Goal: Information Seeking & Learning: Find specific fact

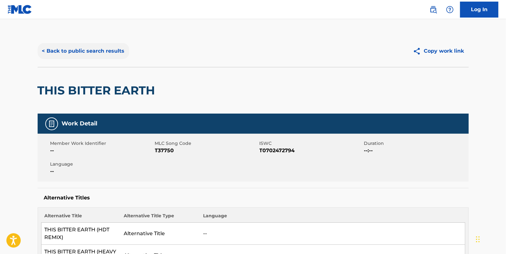
click at [67, 51] on button "< Back to public search results" at bounding box center [83, 51] width 91 height 16
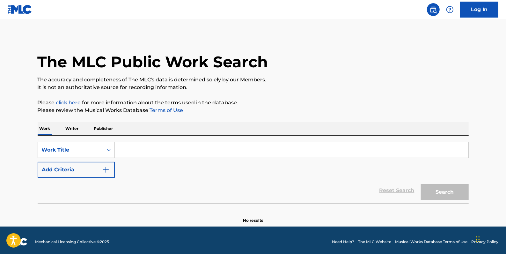
paste input "FLOAT ON"
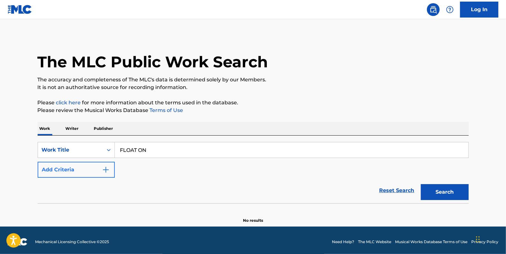
type input "FLOAT ON"
click at [66, 173] on button "Add Criteria" at bounding box center [76, 170] width 77 height 16
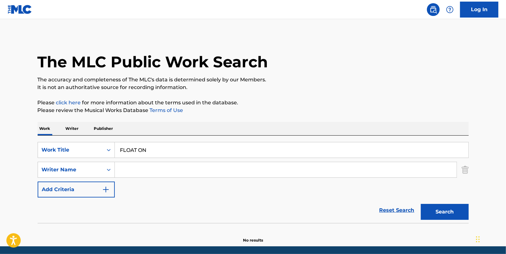
click at [126, 169] on input "Search Form" at bounding box center [286, 169] width 342 height 15
type input "[PERSON_NAME]"
click at [432, 209] on button "Search" at bounding box center [445, 212] width 48 height 16
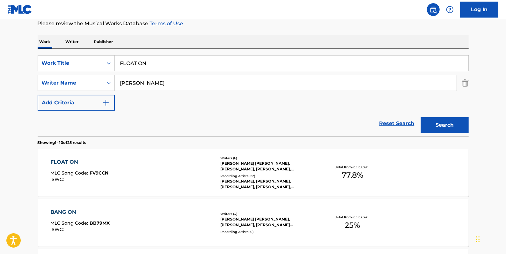
scroll to position [116, 0]
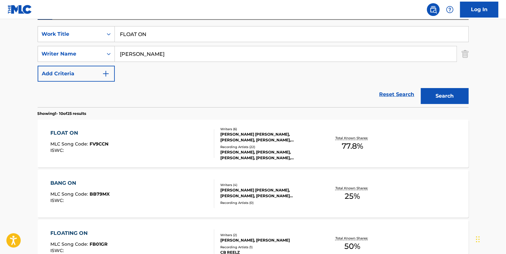
click at [176, 134] on div "FLOAT ON MLC Song Code : FV9CCN ISWC :" at bounding box center [132, 143] width 164 height 29
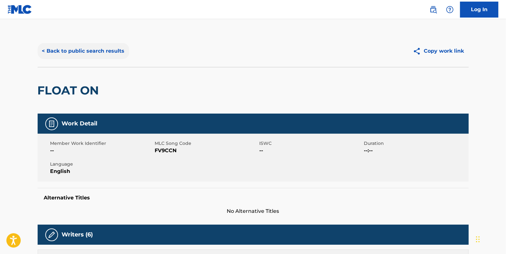
click at [103, 51] on button "< Back to public search results" at bounding box center [83, 51] width 91 height 16
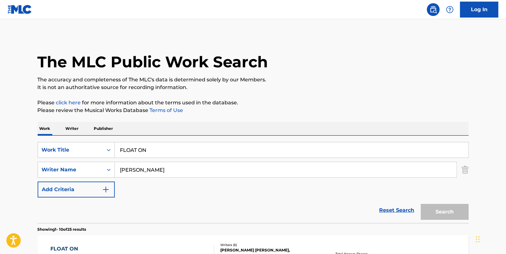
scroll to position [116, 0]
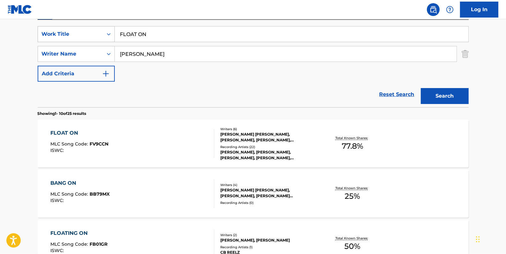
drag, startPoint x: 151, startPoint y: 33, endPoint x: 107, endPoint y: 30, distance: 43.7
click at [112, 31] on div "SearchWithCriteria6e17b870-7c2c-438d-8ffa-d5b33928e40f Work Title FLOAT ON" at bounding box center [253, 34] width 431 height 16
paste input "EMBARASSED"
type input "EMBARASSED"
click at [441, 96] on button "Search" at bounding box center [445, 96] width 48 height 16
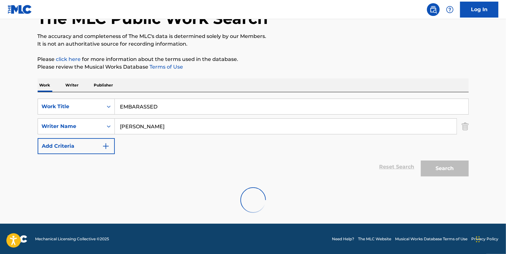
scroll to position [92, 0]
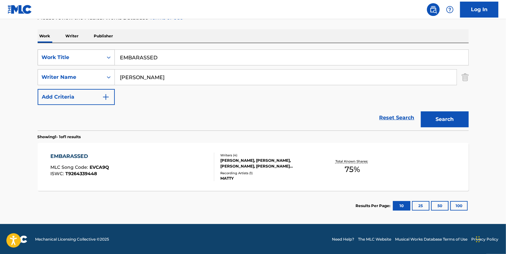
drag, startPoint x: 165, startPoint y: 56, endPoint x: 106, endPoint y: 55, distance: 59.3
click at [106, 55] on div "SearchWithCriteria6e17b870-7c2c-438d-8ffa-d5b33928e40f Work Title EMBARASSED" at bounding box center [253, 57] width 431 height 16
paste input "BUTTER"
type input "BUTTER"
click at [443, 120] on button "Search" at bounding box center [445, 119] width 48 height 16
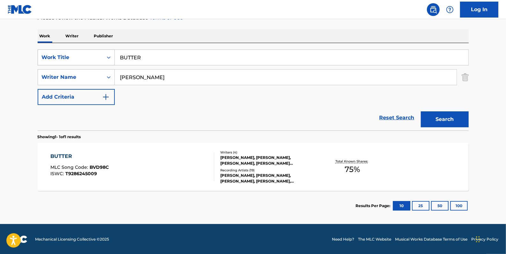
drag, startPoint x: 156, startPoint y: 54, endPoint x: 100, endPoint y: 54, distance: 56.4
click at [100, 54] on div "SearchWithCriteria6e17b870-7c2c-438d-8ffa-d5b33928e40f Work Title BUTTER" at bounding box center [253, 57] width 431 height 16
paste input "VEROCAI"
type input "VEROCAI"
click at [441, 120] on button "Search" at bounding box center [445, 119] width 48 height 16
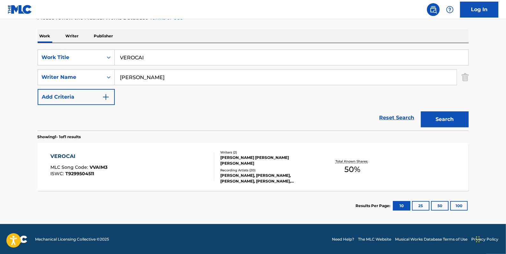
drag, startPoint x: 157, startPoint y: 55, endPoint x: 115, endPoint y: 55, distance: 42.7
click at [115, 55] on input "VEROCAI" at bounding box center [291, 57] width 353 height 15
paste input "CLEAR"
type input "CLEAR"
click at [444, 117] on button "Search" at bounding box center [445, 119] width 48 height 16
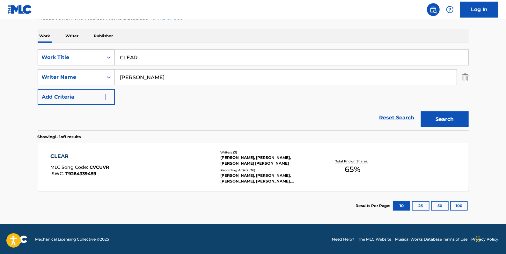
drag, startPoint x: 149, startPoint y: 57, endPoint x: 94, endPoint y: 53, distance: 54.9
click at [99, 53] on div "SearchWithCriteria6e17b870-7c2c-438d-8ffa-d5b33928e40f Work Title CLEAR" at bounding box center [253, 57] width 431 height 16
paste input "NOTHING, YET"
type input "NOTHING, YET"
click at [444, 116] on button "Search" at bounding box center [445, 119] width 48 height 16
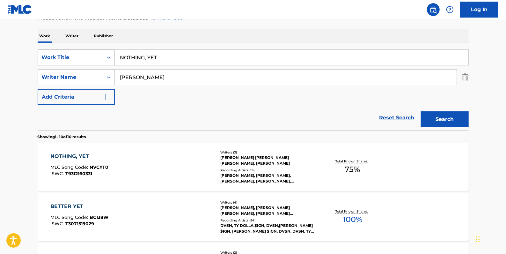
drag, startPoint x: 165, startPoint y: 57, endPoint x: 79, endPoint y: 50, distance: 86.0
click at [90, 53] on div "SearchWithCriteria6e17b870-7c2c-438d-8ffa-d5b33928e40f Work Title NOTHING, YET" at bounding box center [253, 57] width 431 height 16
paste input "DEJAVU"
type input "DEJAVU"
click at [437, 115] on button "Search" at bounding box center [445, 119] width 48 height 16
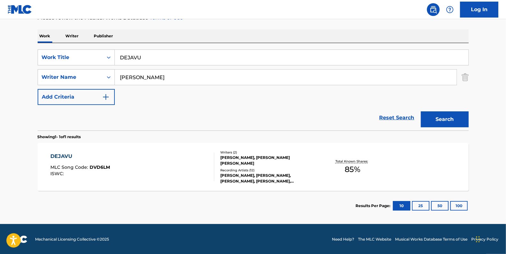
drag, startPoint x: 402, startPoint y: 115, endPoint x: 368, endPoint y: 115, distance: 34.1
click at [401, 115] on link "Reset Search" at bounding box center [396, 118] width 41 height 14
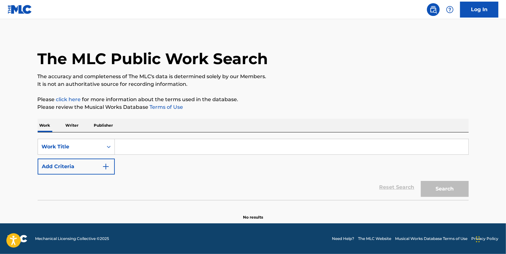
scroll to position [0, 0]
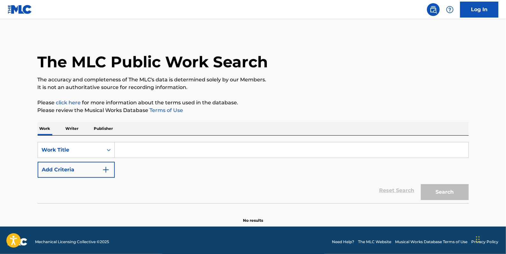
paste input "FALLING APART"
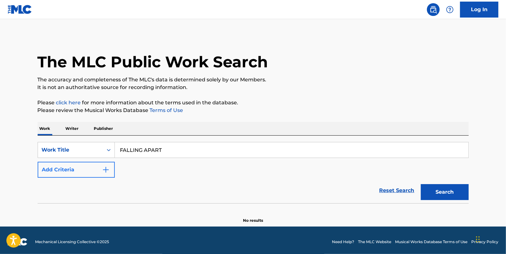
type input "FALLING APART"
click at [79, 166] on button "Add Criteria" at bounding box center [76, 170] width 77 height 16
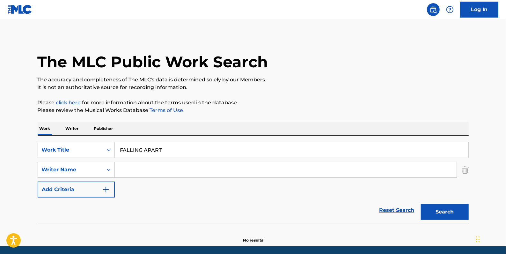
click at [125, 167] on input "Search Form" at bounding box center [286, 169] width 342 height 15
paste input "[PERSON_NAME] Day [PERSON_NAME]"
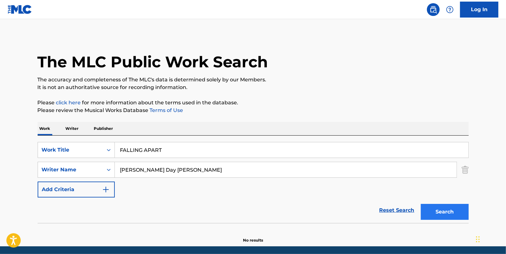
type input "[PERSON_NAME] Day [PERSON_NAME]"
click at [450, 211] on button "Search" at bounding box center [445, 212] width 48 height 16
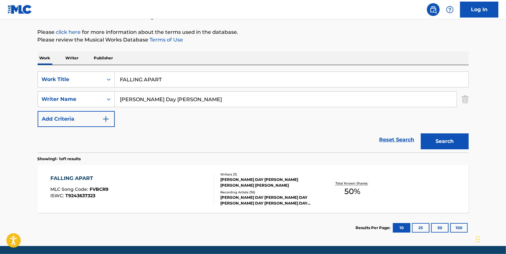
scroll to position [87, 0]
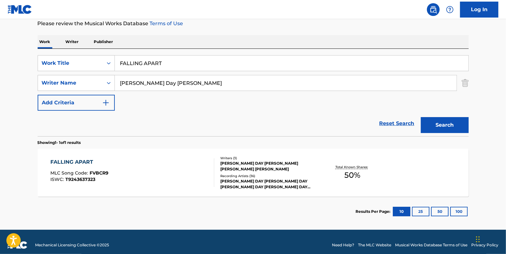
click at [158, 163] on div "FALLING APART MLC Song Code : FVBCR9 ISWC : T9243637323" at bounding box center [132, 172] width 164 height 29
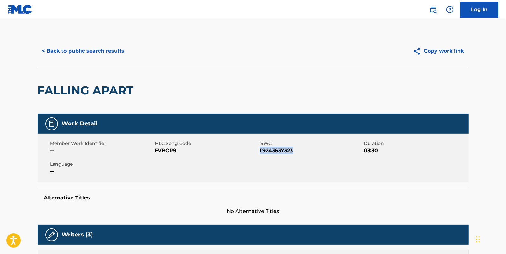
drag, startPoint x: 299, startPoint y: 151, endPoint x: 260, endPoint y: 151, distance: 38.9
click at [260, 150] on span "T9243637323" at bounding box center [310, 151] width 103 height 8
drag, startPoint x: 260, startPoint y: 151, endPoint x: 264, endPoint y: 153, distance: 3.7
copy span "T9243637323"
click at [112, 51] on button "< Back to public search results" at bounding box center [83, 51] width 91 height 16
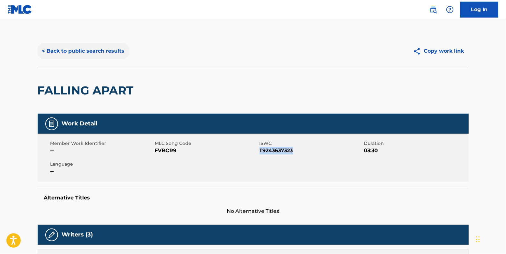
scroll to position [56, 0]
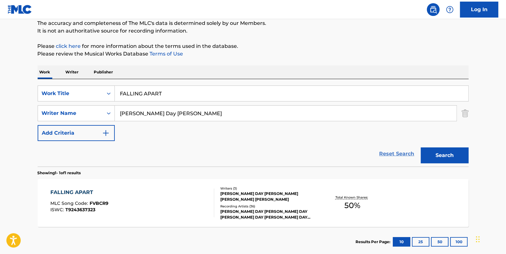
click at [396, 151] on link "Reset Search" at bounding box center [396, 154] width 41 height 14
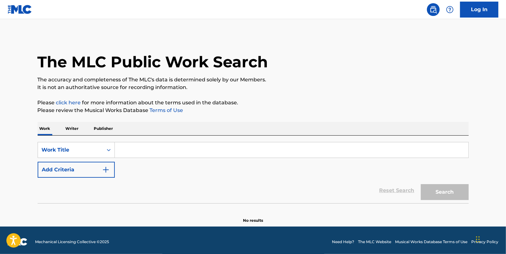
paste input "BUKOM MASHIE"
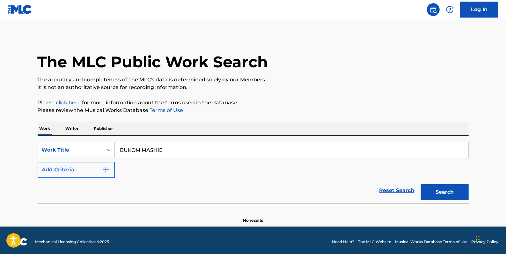
type input "BUKOM MASHIE"
click at [78, 169] on button "Add Criteria" at bounding box center [76, 170] width 77 height 16
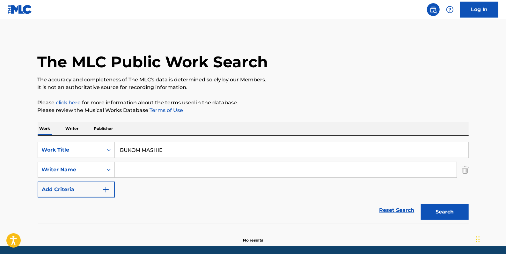
click at [140, 170] on input "Search Form" at bounding box center [286, 169] width 342 height 15
paste input "[PERSON_NAME] [PERSON_NAME]"
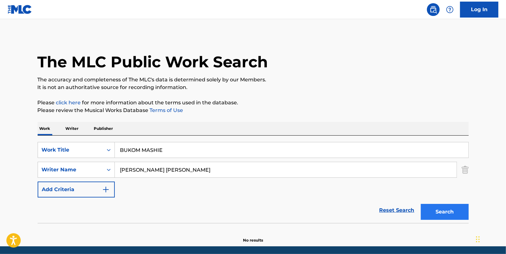
type input "[PERSON_NAME] [PERSON_NAME]"
click at [437, 212] on button "Search" at bounding box center [445, 212] width 48 height 16
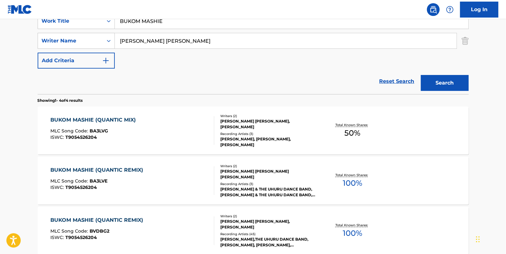
scroll to position [127, 0]
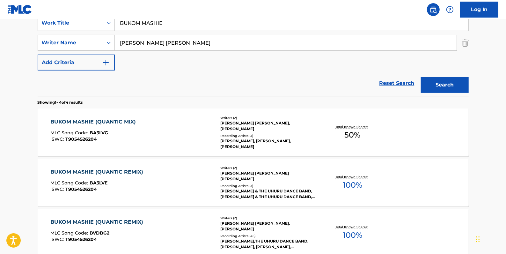
click at [184, 131] on div "BUKOM MASHIE (QUANTIC MIX) MLC Song Code : BA3LVG ISWC : T9054526204" at bounding box center [132, 132] width 164 height 29
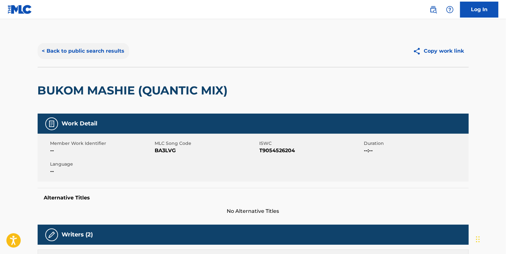
click at [86, 52] on button "< Back to public search results" at bounding box center [83, 51] width 91 height 16
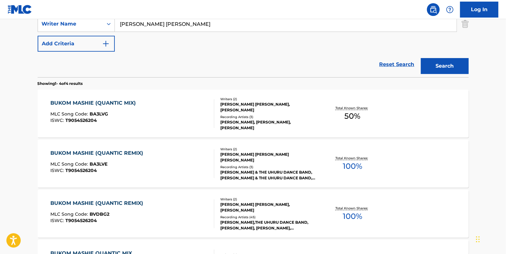
scroll to position [156, 0]
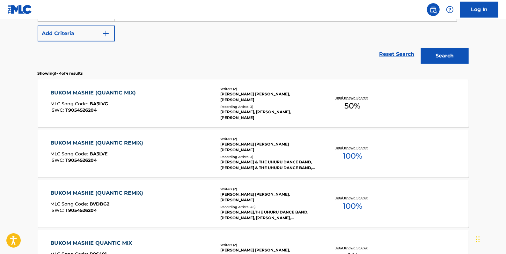
click at [195, 142] on div "BUKOM MASHIE (QUANTIC REMIX) MLC Song Code : BA3LVE ISWC : T9054526204" at bounding box center [132, 153] width 164 height 29
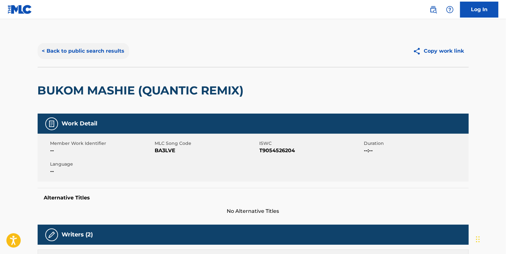
click at [96, 51] on button "< Back to public search results" at bounding box center [83, 51] width 91 height 16
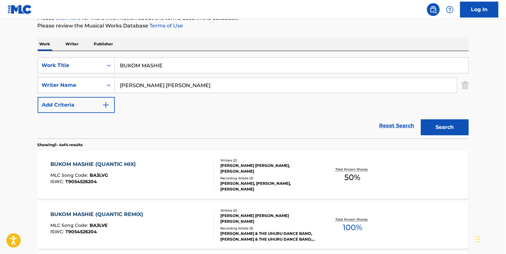
scroll to position [76, 0]
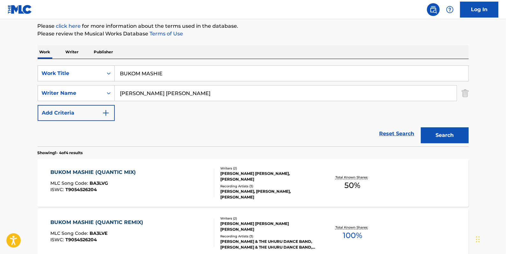
drag, startPoint x: 400, startPoint y: 133, endPoint x: 392, endPoint y: 133, distance: 8.0
click at [400, 133] on link "Reset Search" at bounding box center [396, 134] width 41 height 14
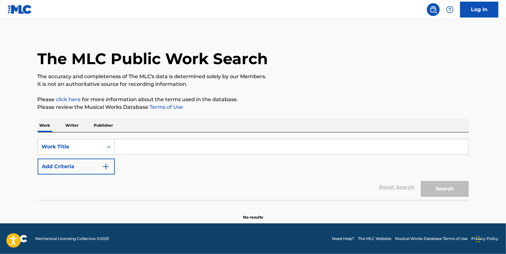
scroll to position [0, 0]
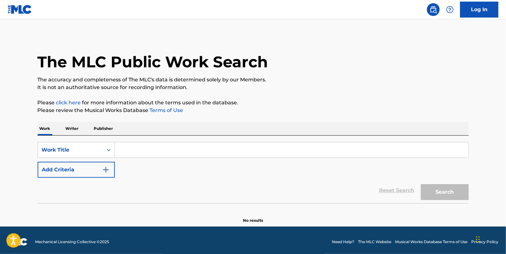
paste input "HOW WE GONNA WORK IT OUT ([PERSON_NAME] REMIX)"
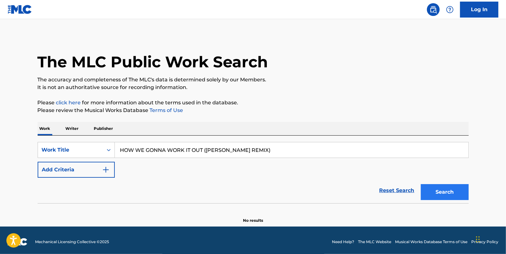
type input "HOW WE GONNA WORK IT OUT ([PERSON_NAME] REMIX)"
click at [440, 188] on button "Search" at bounding box center [445, 192] width 48 height 16
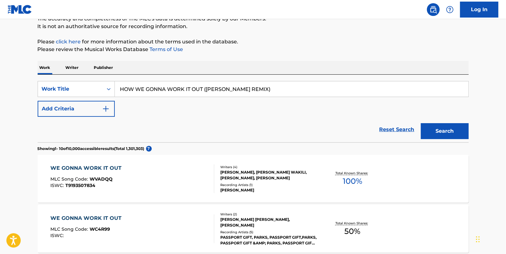
scroll to position [58, 0]
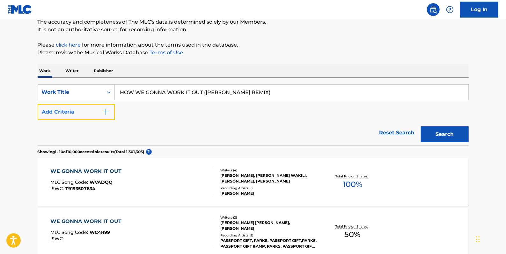
click at [65, 108] on button "Add Criteria" at bounding box center [76, 112] width 77 height 16
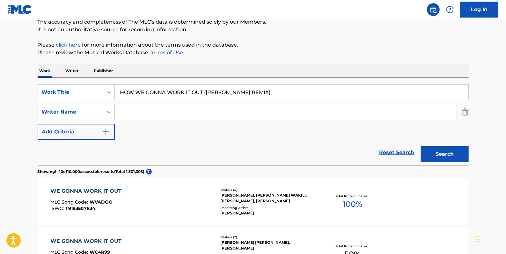
click at [131, 108] on input "Search Form" at bounding box center [286, 111] width 342 height 15
type input "[GEOGRAPHIC_DATA]"
click at [453, 156] on button "Search" at bounding box center [445, 154] width 48 height 16
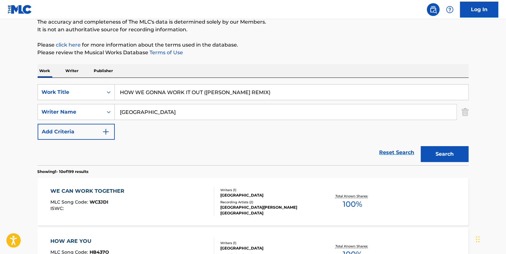
drag, startPoint x: 258, startPoint y: 94, endPoint x: 218, endPoint y: 77, distance: 43.4
click at [205, 90] on input "HOW WE GONNA WORK IT OUT ([PERSON_NAME] REMIX)" at bounding box center [291, 91] width 353 height 15
type input "HOW WE GONNA WORK IT OUT"
click at [433, 151] on button "Search" at bounding box center [445, 154] width 48 height 16
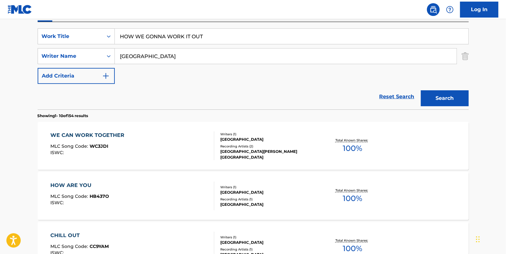
scroll to position [116, 0]
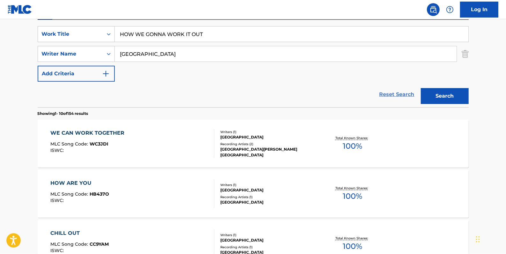
click at [401, 94] on link "Reset Search" at bounding box center [396, 94] width 41 height 14
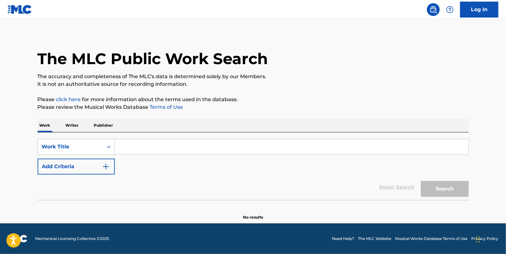
scroll to position [0, 0]
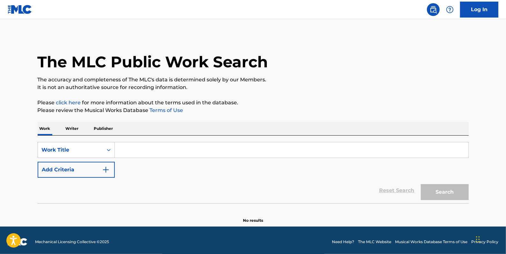
paste input "PORQUE ME VOY"
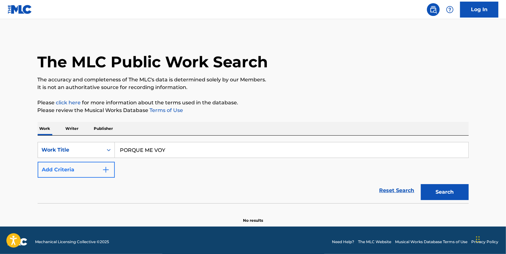
type input "PORQUE ME VOY"
click at [69, 168] on button "Add Criteria" at bounding box center [76, 170] width 77 height 16
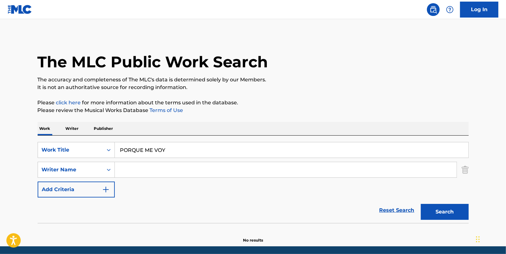
paste input "Melieres;"
type input "Melieres"
click at [460, 213] on button "Search" at bounding box center [445, 212] width 48 height 16
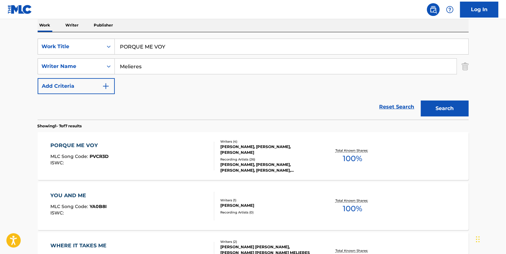
scroll to position [116, 0]
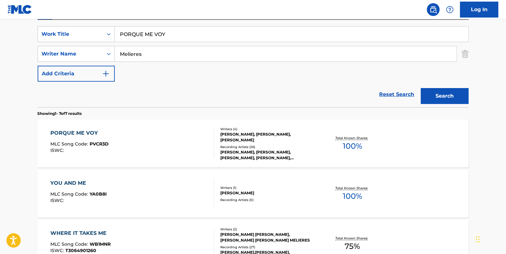
click at [182, 132] on div "PORQUE ME VOY MLC Song Code : PVCR3D ISWC :" at bounding box center [132, 143] width 164 height 29
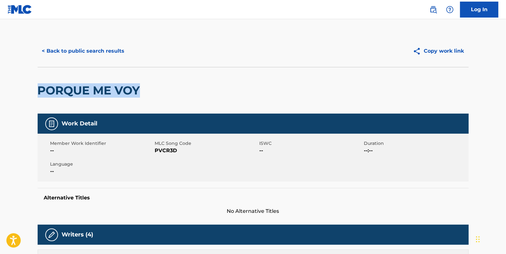
drag, startPoint x: 146, startPoint y: 93, endPoint x: 33, endPoint y: 84, distance: 112.5
drag, startPoint x: 33, startPoint y: 84, endPoint x: 61, endPoint y: 92, distance: 28.3
copy h2 "PORQUE ME VOY"
click at [116, 50] on button "< Back to public search results" at bounding box center [83, 51] width 91 height 16
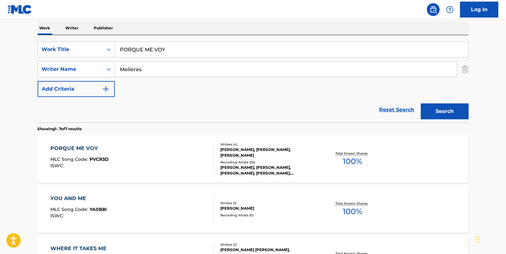
scroll to position [87, 0]
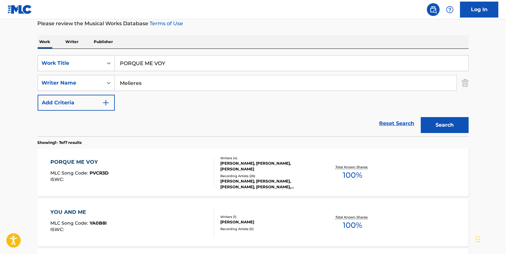
click at [400, 124] on link "Reset Search" at bounding box center [396, 123] width 41 height 14
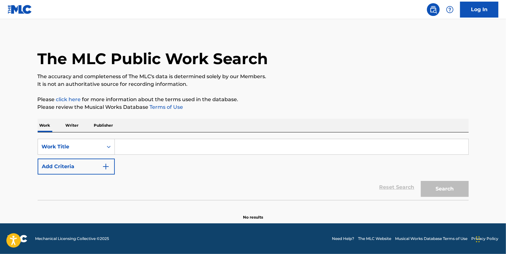
scroll to position [0, 0]
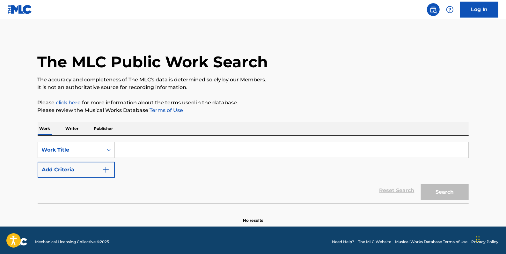
paste input "AFRICAMERICA"
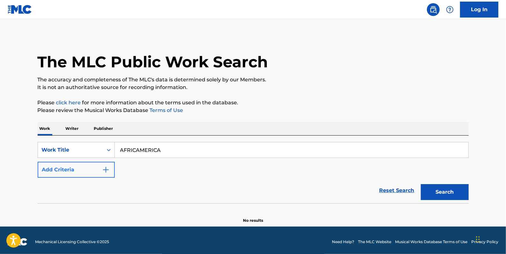
type input "AFRICAMERICA"
click at [82, 169] on button "Add Criteria" at bounding box center [76, 170] width 77 height 16
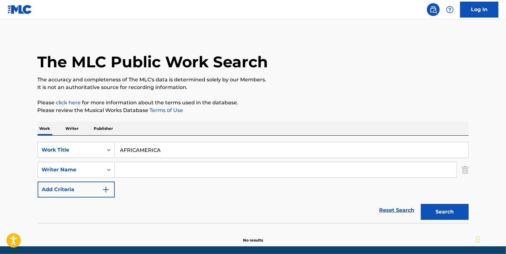
click at [131, 170] on input "Search Form" at bounding box center [286, 169] width 342 height 15
paste input "[PERSON_NAME] [PERSON_NAME]"
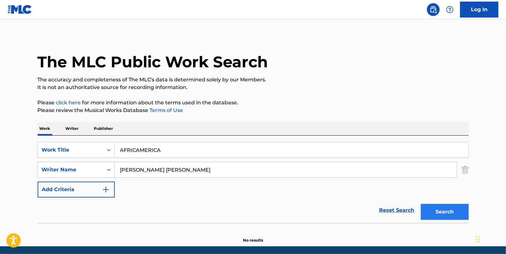
type input "[PERSON_NAME] [PERSON_NAME]"
click at [436, 211] on button "Search" at bounding box center [445, 212] width 48 height 16
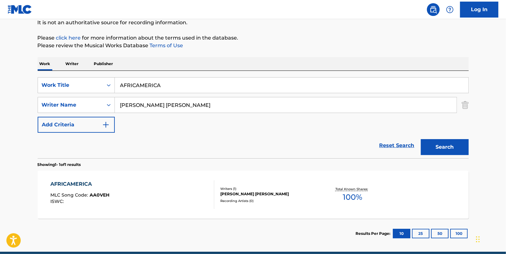
scroll to position [87, 0]
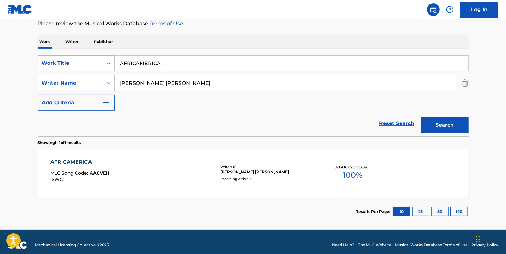
drag, startPoint x: 184, startPoint y: 62, endPoint x: 104, endPoint y: 55, distance: 80.6
click at [104, 55] on div "SearchWithCriteria6e17b870-7c2c-438d-8ffa-d5b33928e40f Work Title AFRICAMERICA" at bounding box center [253, 63] width 431 height 16
click at [404, 122] on link "Reset Search" at bounding box center [396, 123] width 41 height 14
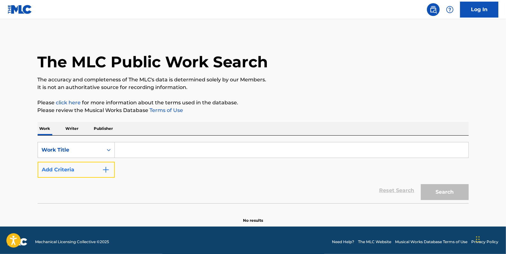
click at [91, 169] on button "Add Criteria" at bounding box center [76, 170] width 77 height 16
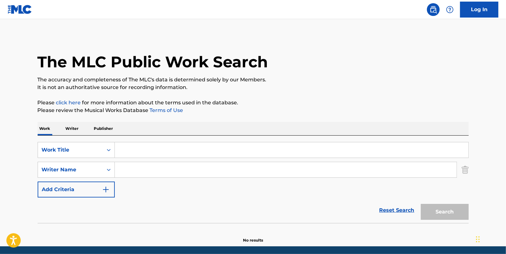
paste input "[PERSON_NAME]"
type input "[PERSON_NAME]"
paste input "ZERO [PERSON_NAME]"
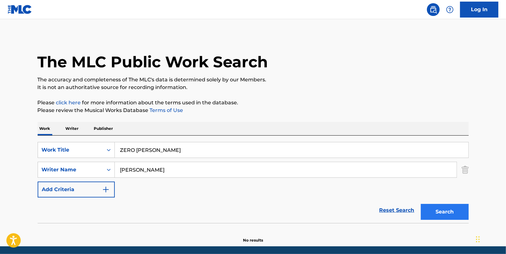
type input "ZERO [PERSON_NAME]"
click at [441, 209] on button "Search" at bounding box center [445, 212] width 48 height 16
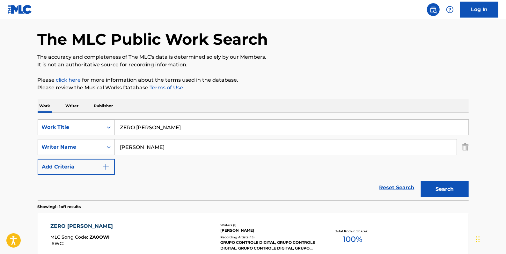
scroll to position [87, 0]
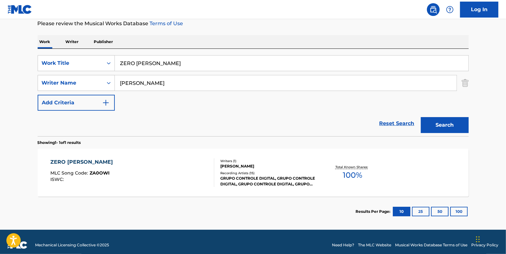
drag, startPoint x: 169, startPoint y: 62, endPoint x: 122, endPoint y: 61, distance: 46.9
click at [120, 63] on input "ZERO [PERSON_NAME]" at bounding box center [291, 62] width 353 height 15
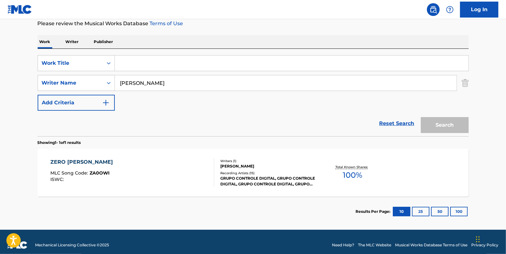
paste input "O GATO E O RATO"
type input "O GATO E O RATO"
click at [437, 125] on button "Search" at bounding box center [445, 125] width 48 height 16
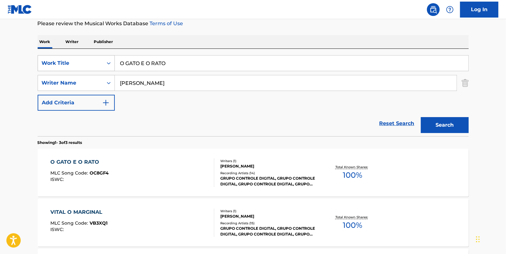
drag, startPoint x: 175, startPoint y: 63, endPoint x: 107, endPoint y: 60, distance: 68.3
click at [107, 60] on div "SearchWithCriteria6e17b870-7c2c-438d-8ffa-d5b33928e40f Work Title O GATO E O RA…" at bounding box center [253, 63] width 431 height 16
paste input "[PERSON_NAME]"
type input "[PERSON_NAME]"
click at [438, 121] on button "Search" at bounding box center [445, 125] width 48 height 16
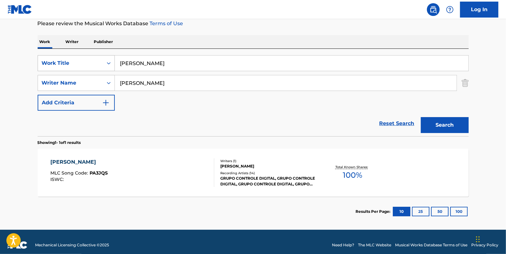
drag, startPoint x: 169, startPoint y: 61, endPoint x: 107, endPoint y: 62, distance: 61.5
click at [107, 62] on div "SearchWithCriteria6e17b870-7c2c-438d-8ffa-d5b33928e40f Work Title [PERSON_NAME]" at bounding box center [253, 63] width 431 height 16
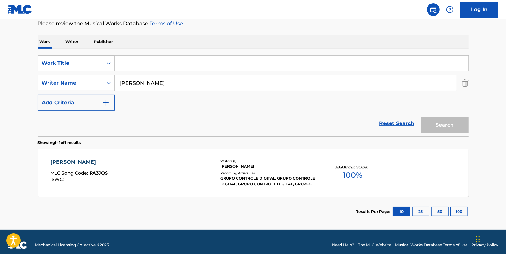
paste input "PRIMAVERA"
type input "PRIMAVERA"
click at [444, 117] on button "Search" at bounding box center [445, 125] width 48 height 16
